Goal: Information Seeking & Learning: Learn about a topic

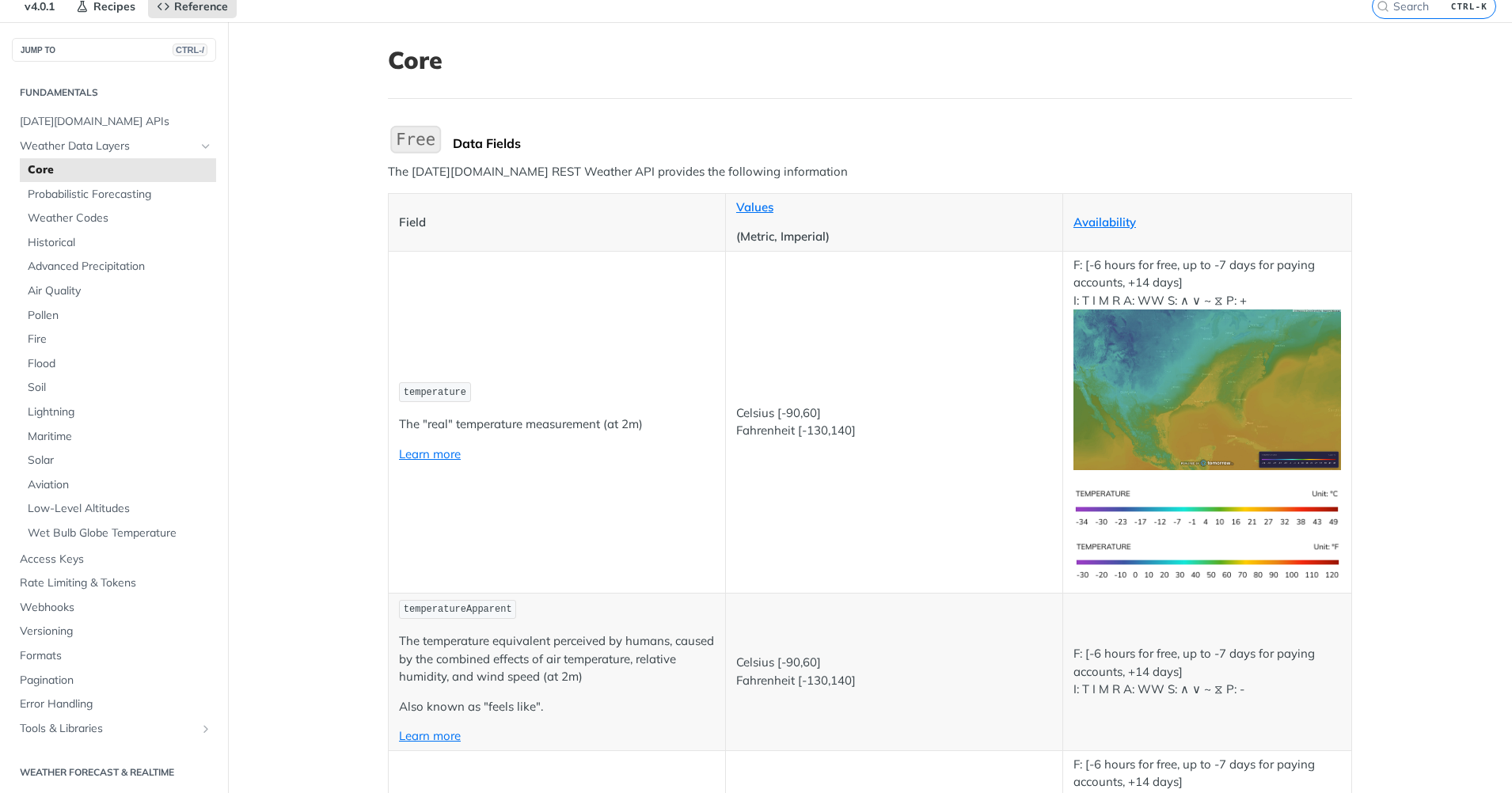
scroll to position [159, 0]
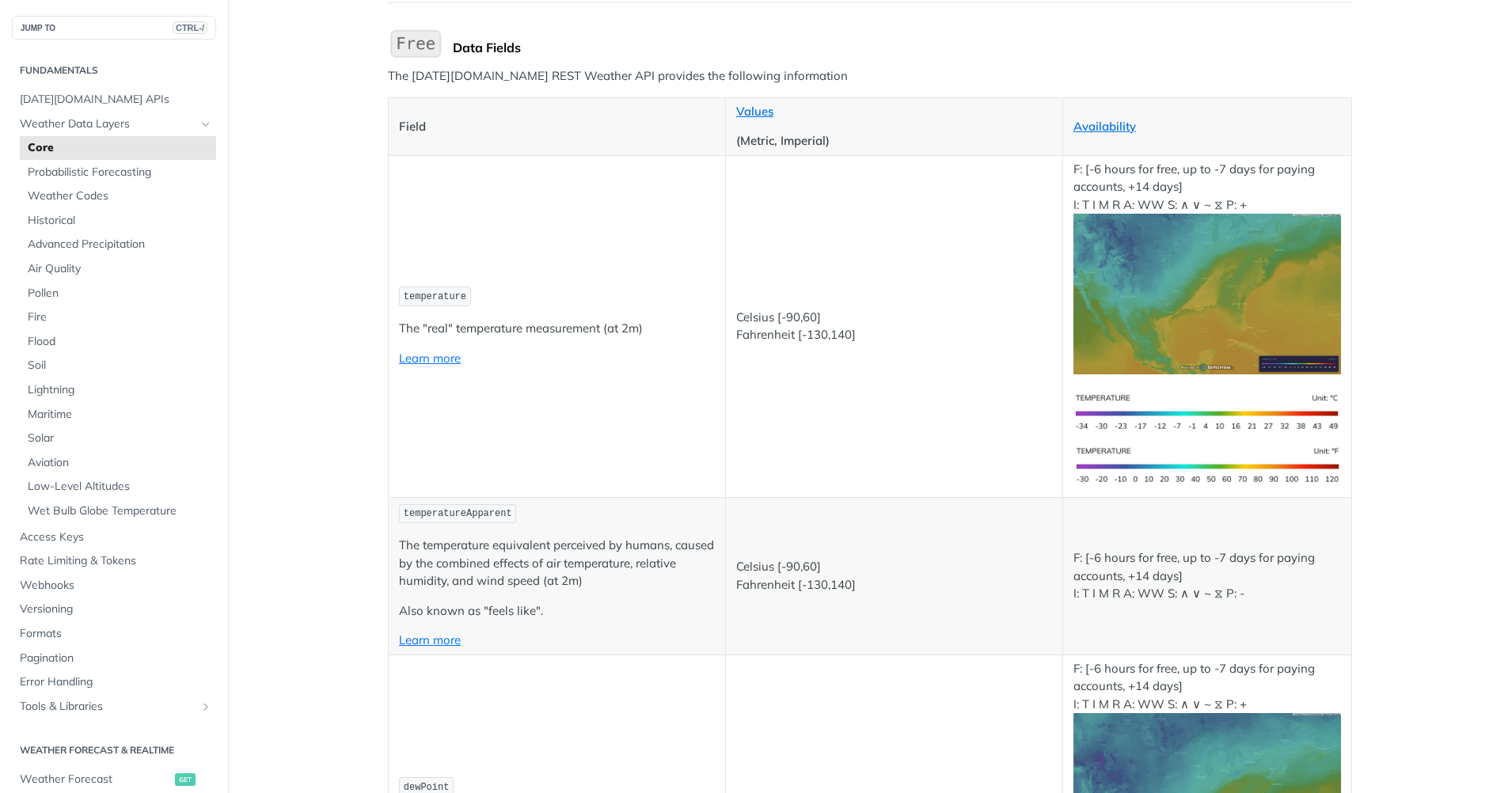
click at [430, 365] on p "Learn more" at bounding box center [557, 359] width 316 height 18
click at [430, 360] on link "Learn more" at bounding box center [430, 358] width 62 height 15
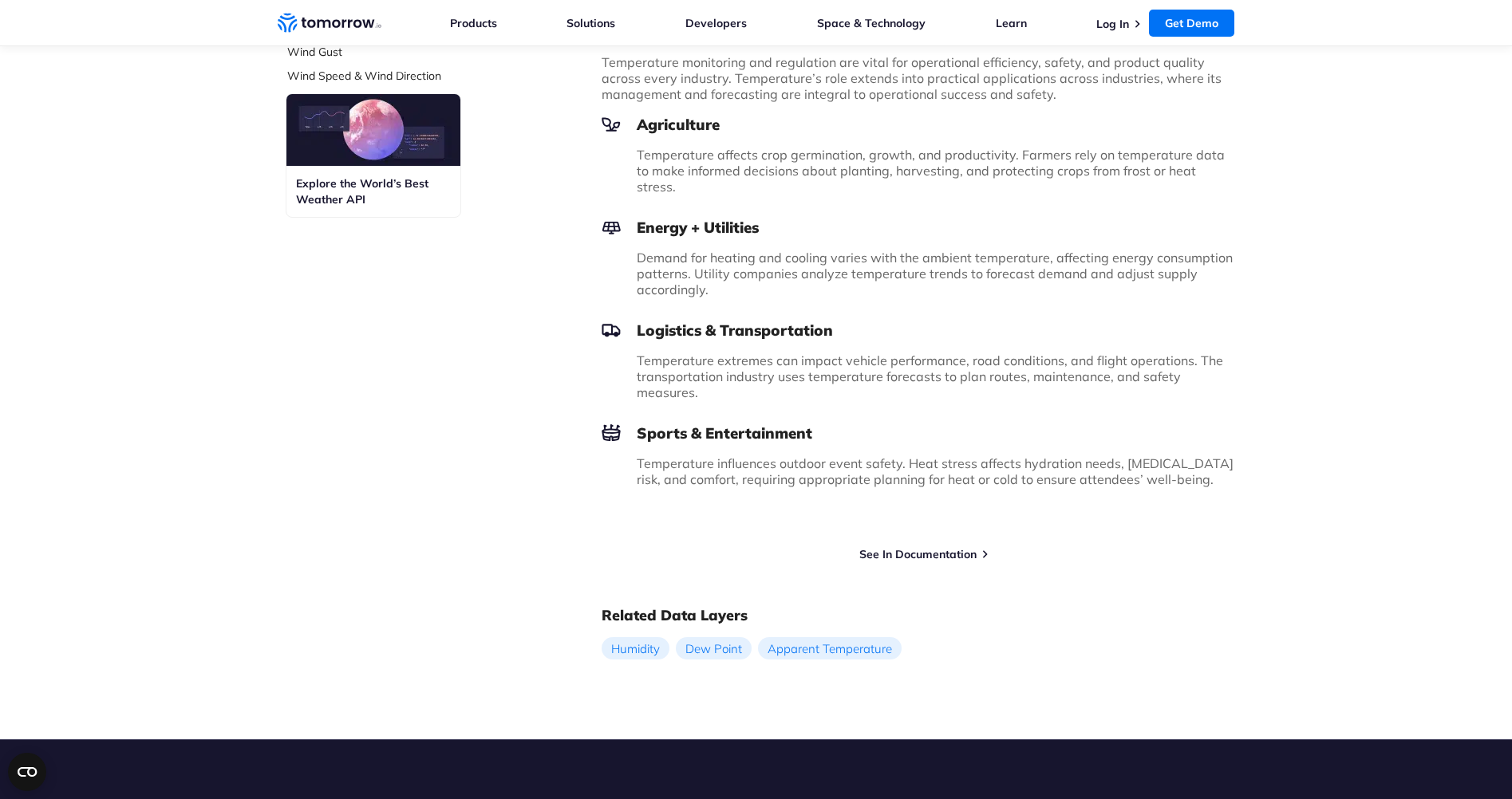
scroll to position [957, 0]
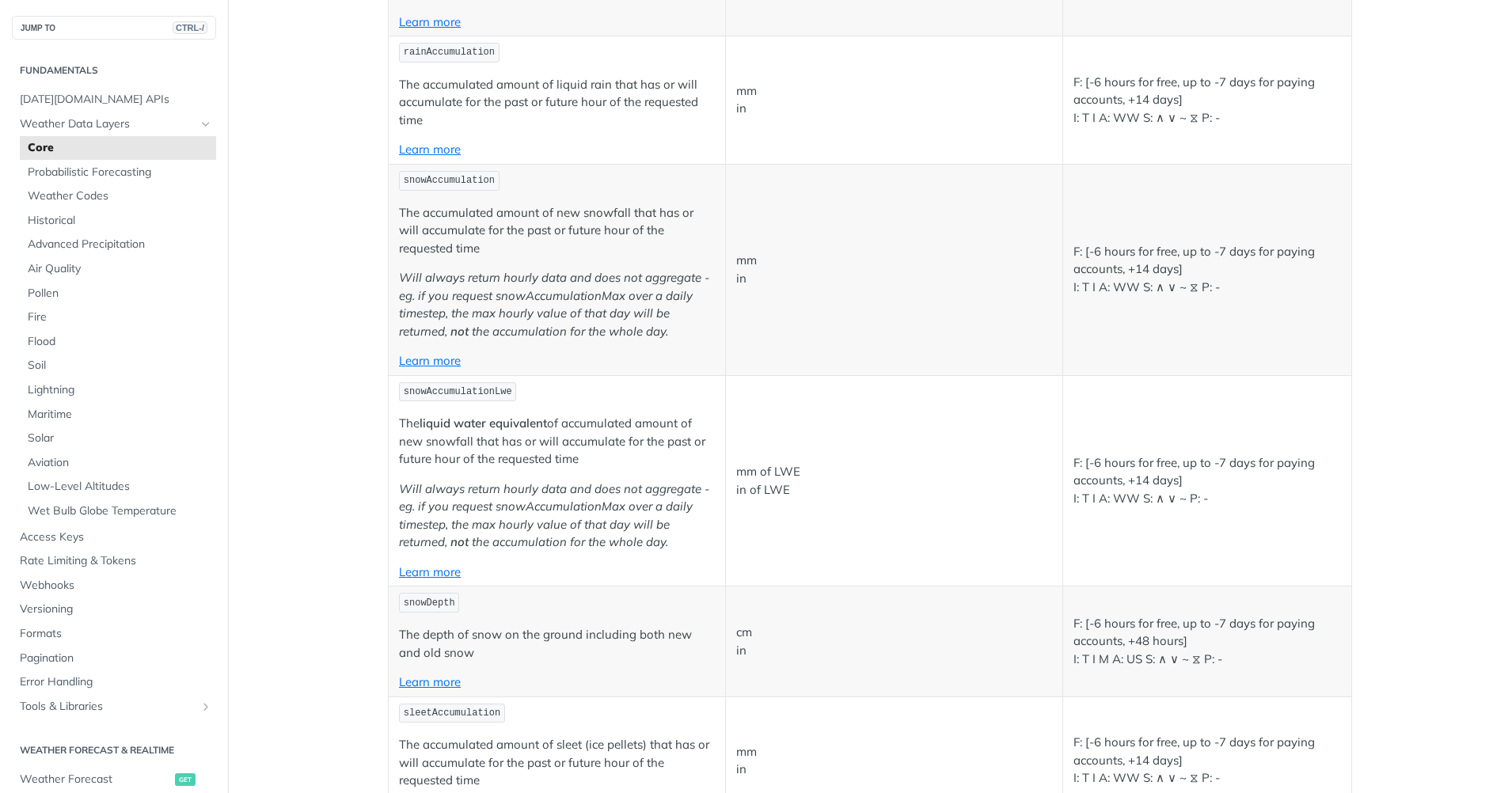
scroll to position [4274, 0]
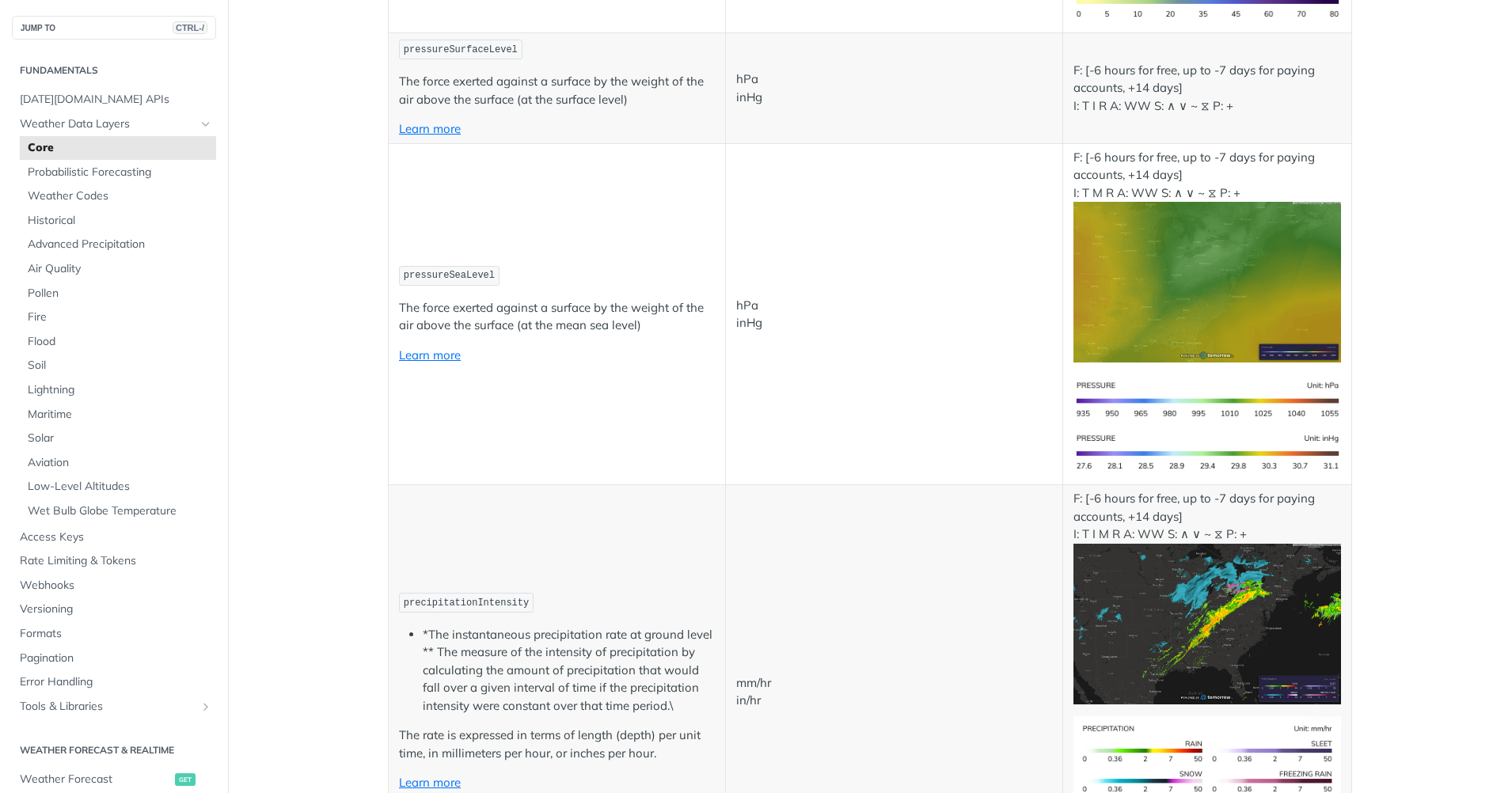
scroll to position [2612, 0]
